Goal: Subscribe to service/newsletter

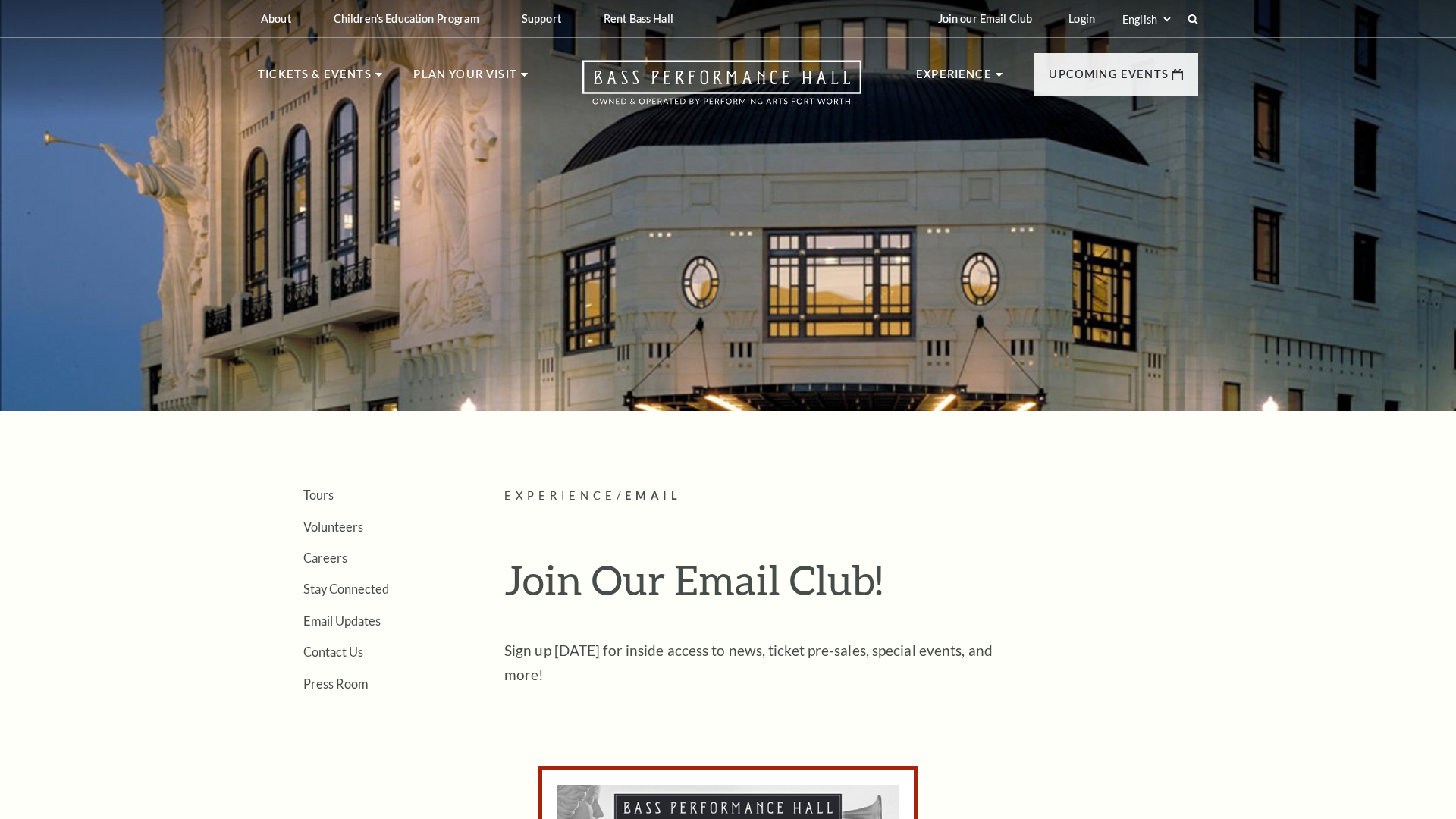
scroll to position [766, 0]
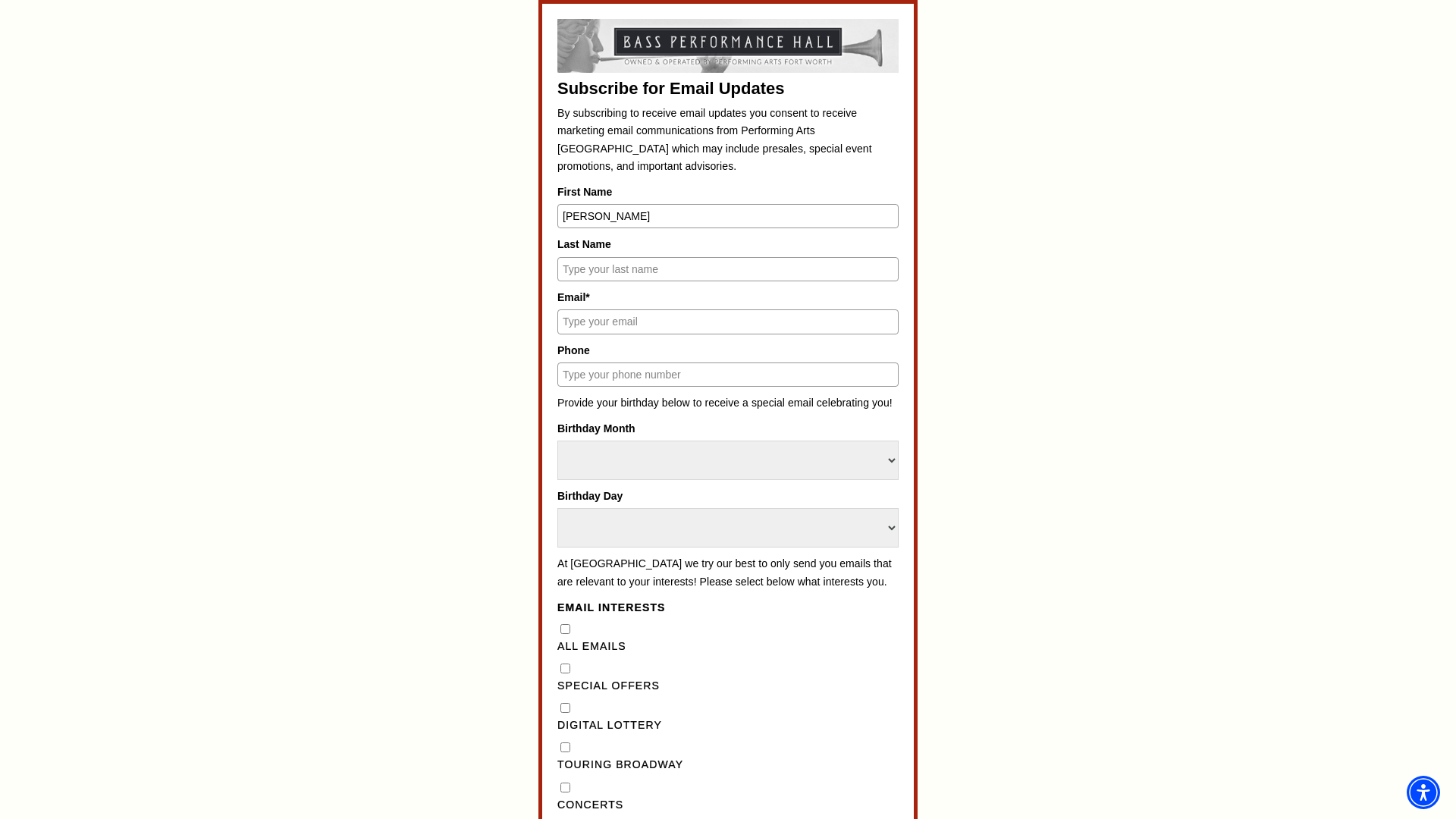
type input "[PERSON_NAME]"
type input "[EMAIL_ADDRESS][DOMAIN_NAME]"
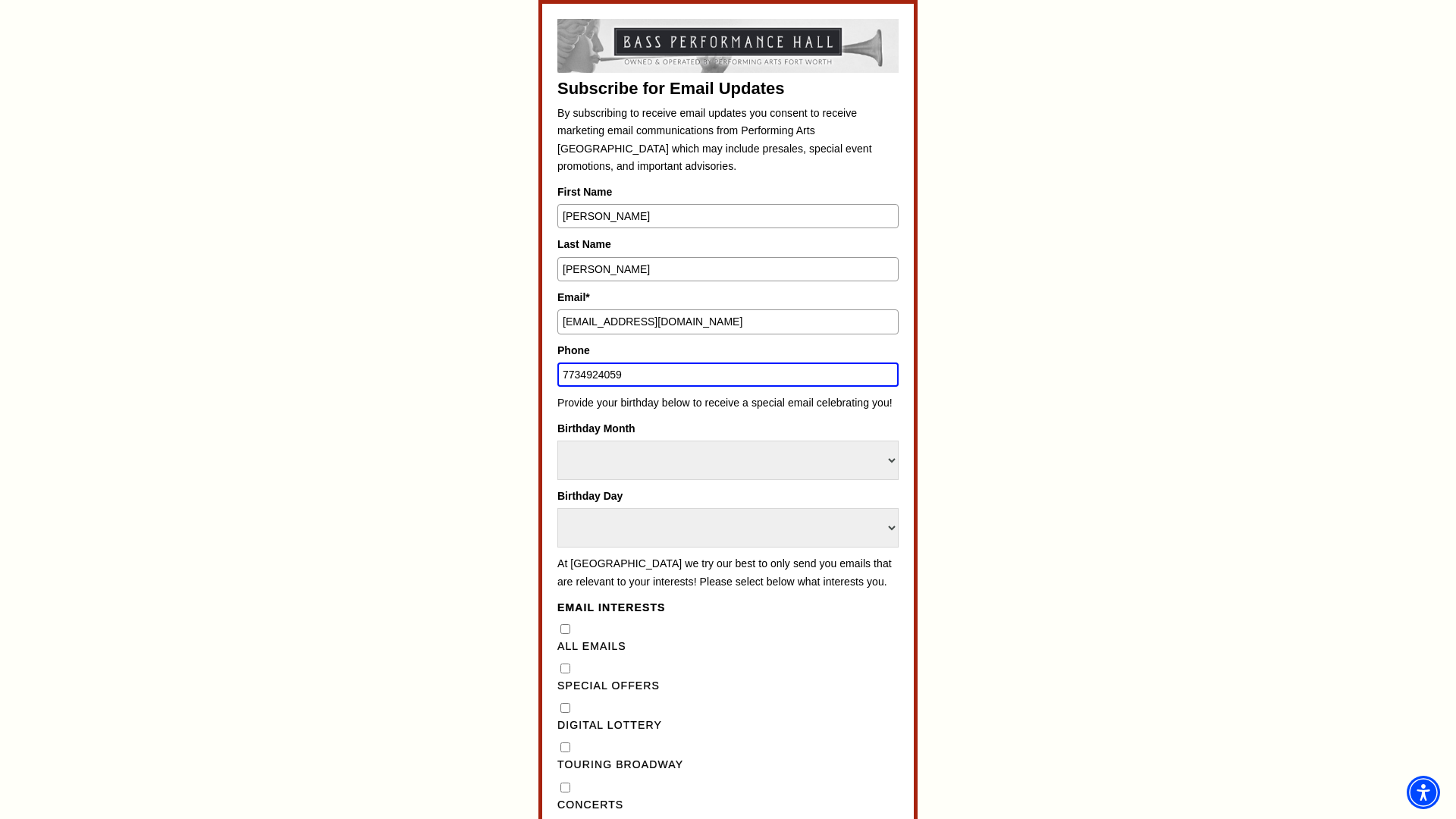
type input "7734924059"
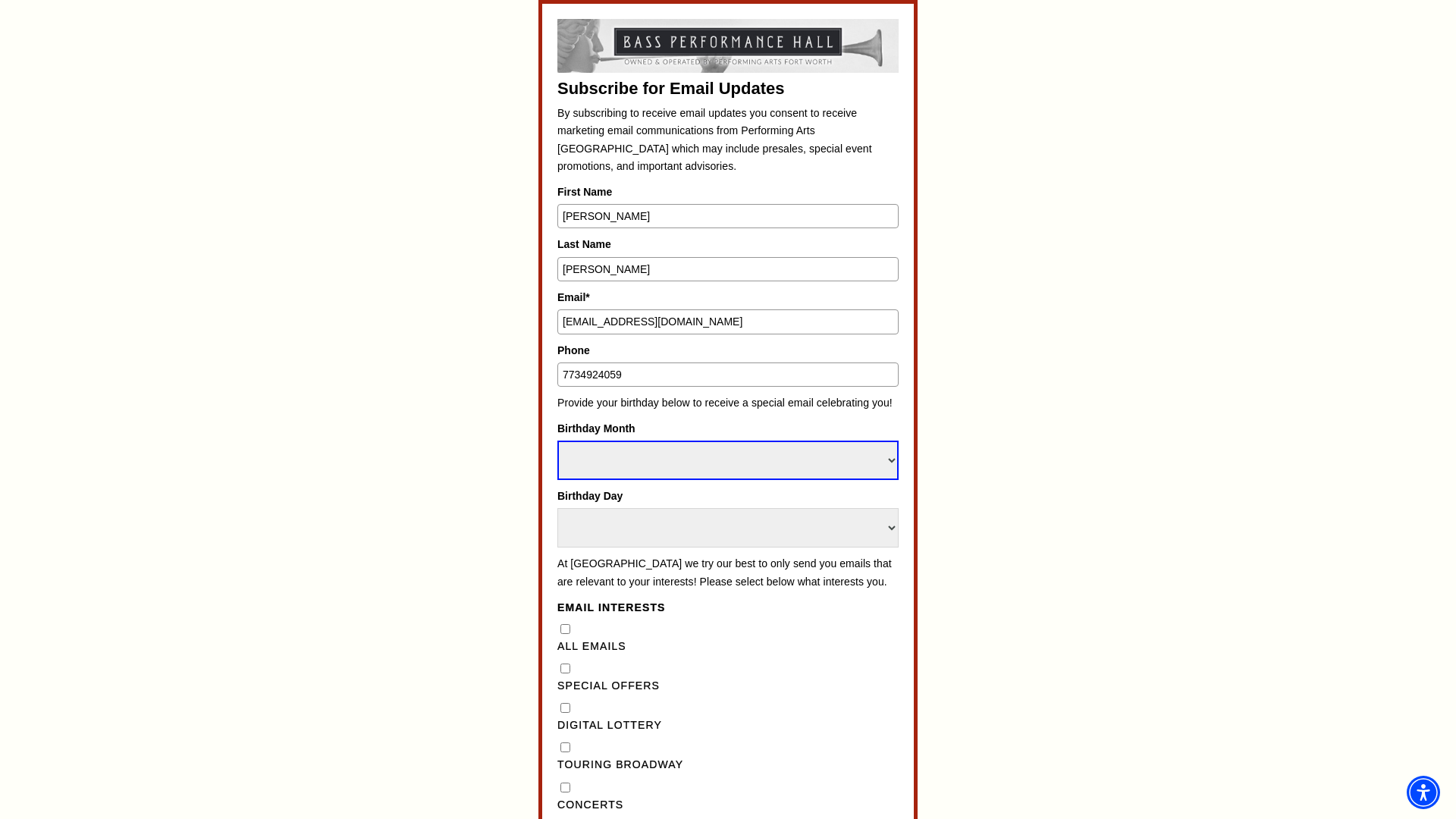
select select "Select Month"
select select "Select Day"
click at [565, 634] on Emails"] "All Emails" at bounding box center [564, 628] width 10 height 10
checkbox Emails"] "true"
click at [565, 792] on input "Concerts" at bounding box center [564, 787] width 10 height 10
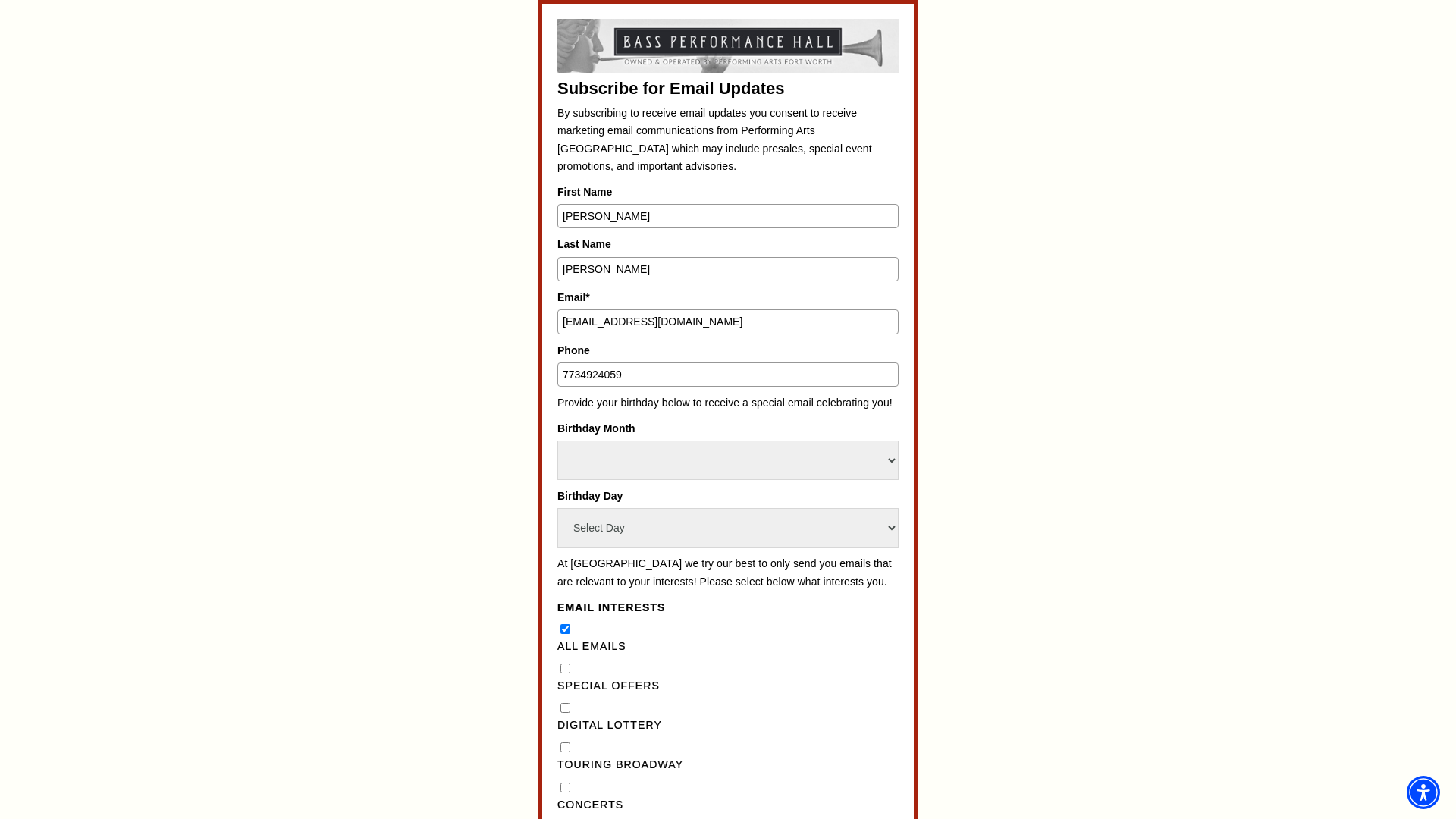
checkbox input "true"
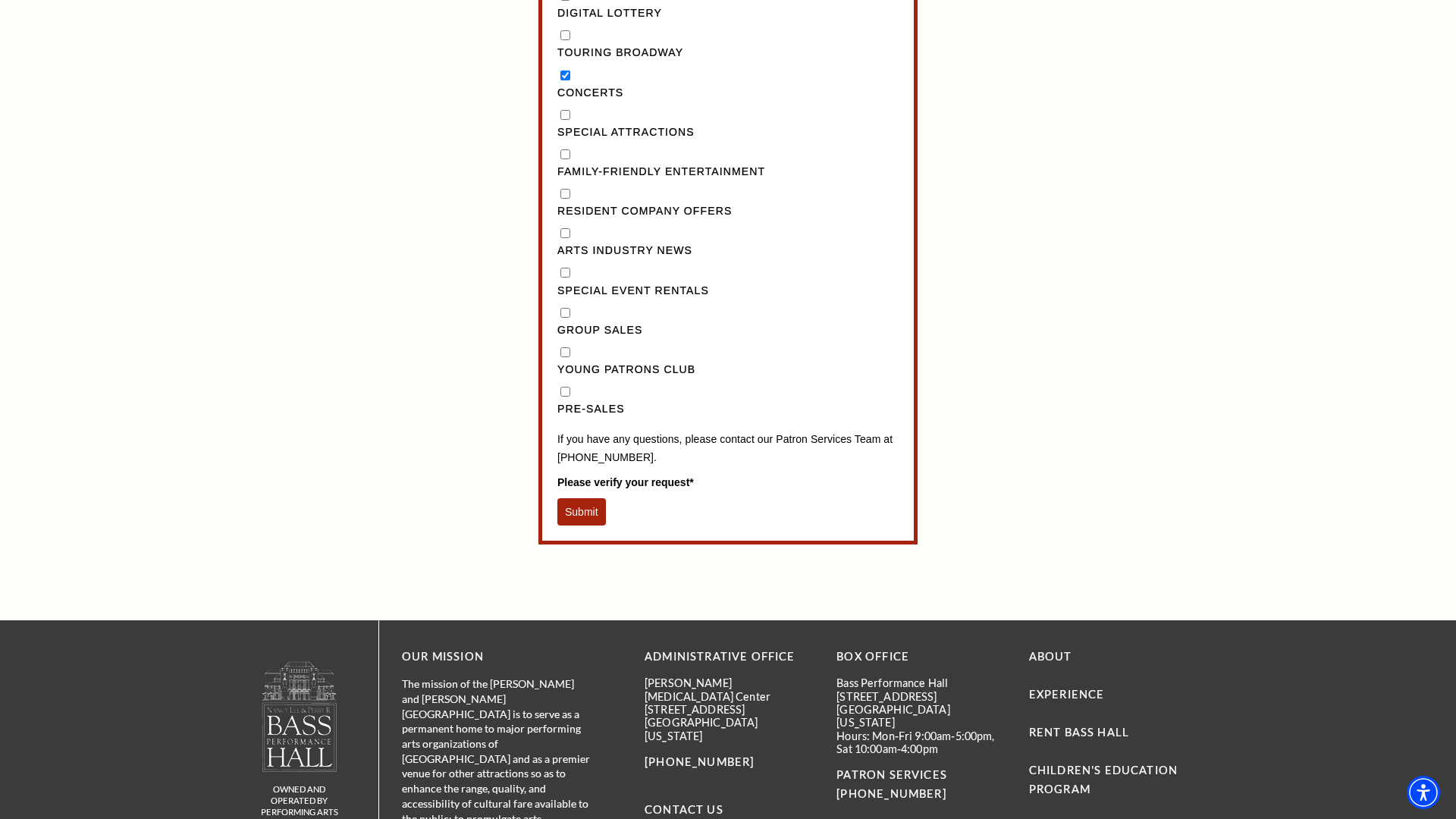
click at [565, 396] on input "Pre-Sales" at bounding box center [564, 391] width 10 height 10
checkbox input "true"
click at [581, 525] on button "Submit" at bounding box center [581, 511] width 49 height 27
